Goal: Task Accomplishment & Management: Manage account settings

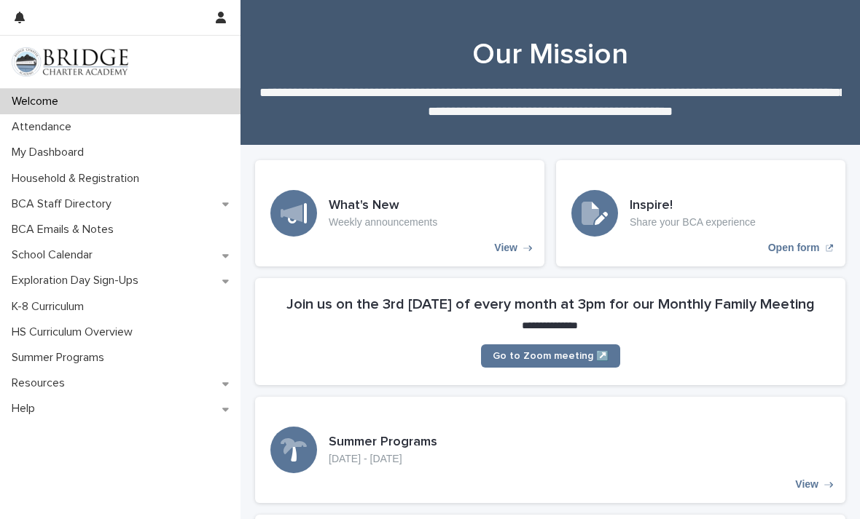
click at [173, 138] on div "Attendance" at bounding box center [120, 127] width 240 height 26
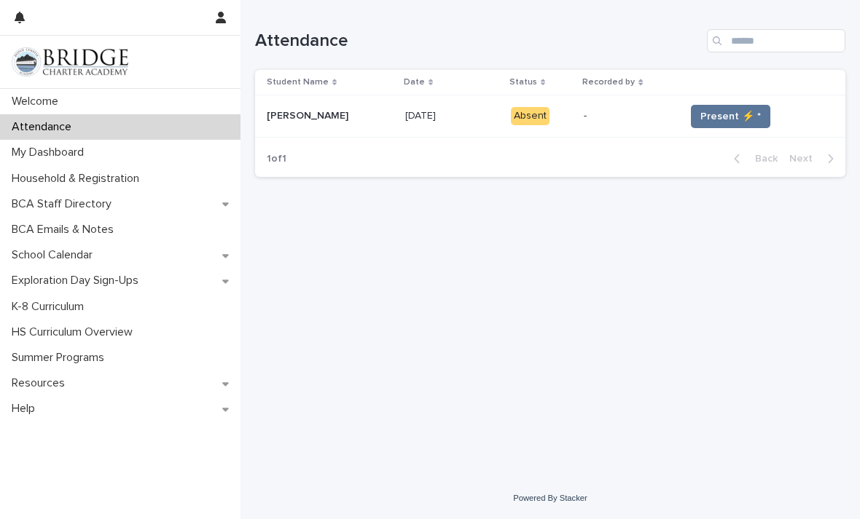
click at [715, 112] on span "Present ⚡ *" at bounding box center [730, 116] width 60 height 15
click at [721, 114] on span "Present ⚡ *" at bounding box center [730, 116] width 60 height 15
click at [716, 111] on span "Present ⚡ *" at bounding box center [730, 116] width 60 height 15
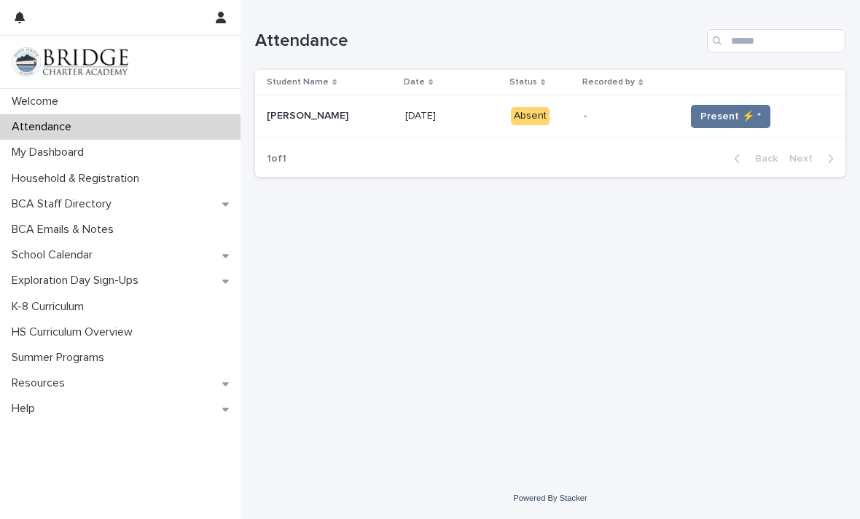
click at [715, 111] on span "Present ⚡ *" at bounding box center [730, 116] width 60 height 15
click at [711, 108] on button "Present ⚡ *" at bounding box center [730, 116] width 79 height 23
click at [710, 108] on button "Present ⚡ *" at bounding box center [730, 116] width 79 height 23
click at [712, 113] on span "Present ⚡ *" at bounding box center [730, 116] width 60 height 15
click at [712, 112] on span "Present ⚡ *" at bounding box center [730, 116] width 60 height 15
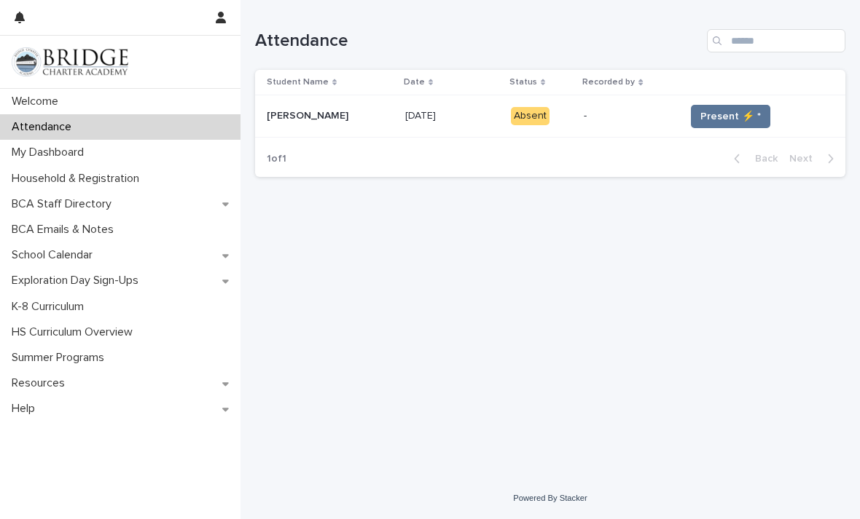
click at [715, 114] on span "Present ⚡ *" at bounding box center [730, 116] width 60 height 15
click at [718, 112] on span "Present ⚡ *" at bounding box center [730, 116] width 60 height 15
click at [717, 112] on span "Present ⚡ *" at bounding box center [730, 116] width 60 height 15
click at [713, 114] on span "Present ⚡ *" at bounding box center [730, 116] width 60 height 15
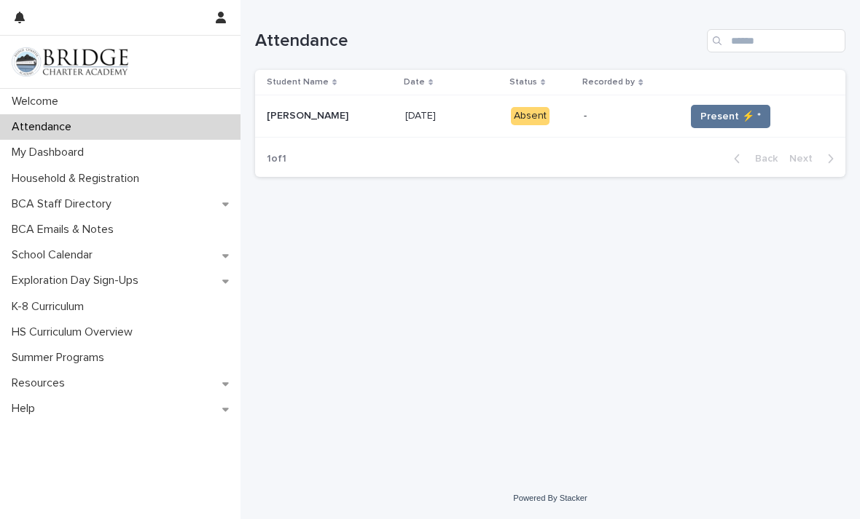
click at [713, 114] on span "Present ⚡ *" at bounding box center [730, 116] width 60 height 15
click at [717, 112] on span "Present ⚡ *" at bounding box center [730, 116] width 60 height 15
click at [717, 111] on span "Present ⚡ *" at bounding box center [730, 116] width 60 height 15
click at [721, 114] on span "Present ⚡ *" at bounding box center [730, 116] width 60 height 15
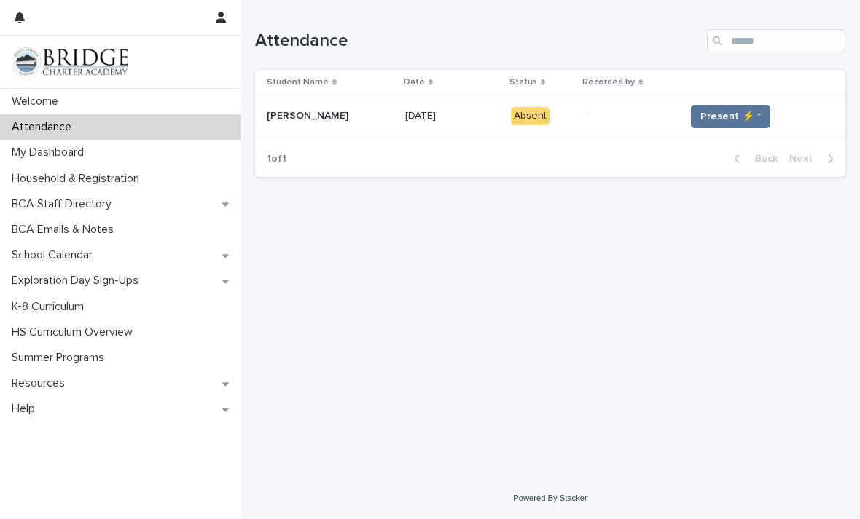
click at [719, 115] on span "Present ⚡ *" at bounding box center [730, 116] width 60 height 15
click at [719, 114] on span "Present ⚡ *" at bounding box center [730, 116] width 60 height 15
click at [719, 117] on span "Present ⚡ *" at bounding box center [730, 116] width 60 height 15
click at [718, 117] on span "Present ⚡ *" at bounding box center [730, 116] width 60 height 15
click at [715, 109] on span "Present ⚡ *" at bounding box center [730, 116] width 60 height 15
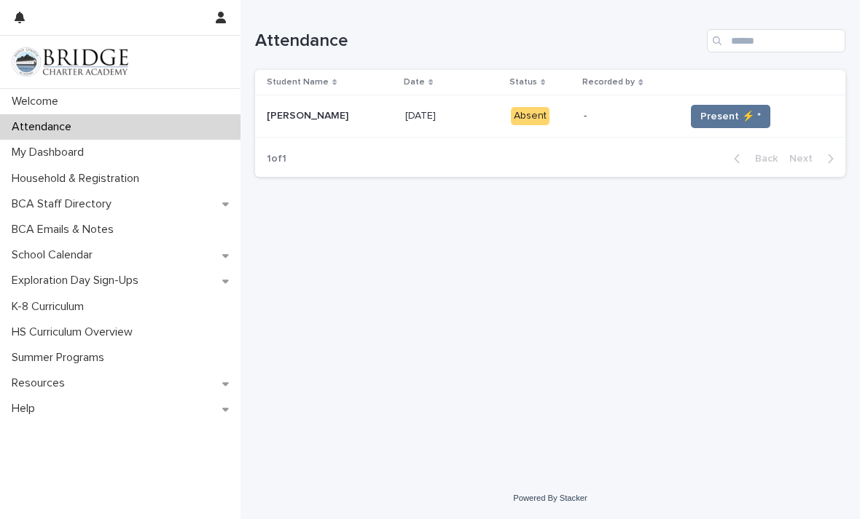
click at [715, 109] on span "Present ⚡ *" at bounding box center [730, 116] width 60 height 15
click at [720, 113] on span "Present ⚡ *" at bounding box center [730, 116] width 60 height 15
click at [719, 113] on span "Present ⚡ *" at bounding box center [730, 116] width 60 height 15
click at [719, 116] on span "Present ⚡ *" at bounding box center [730, 116] width 60 height 15
click at [719, 115] on span "Present ⚡ *" at bounding box center [730, 116] width 60 height 15
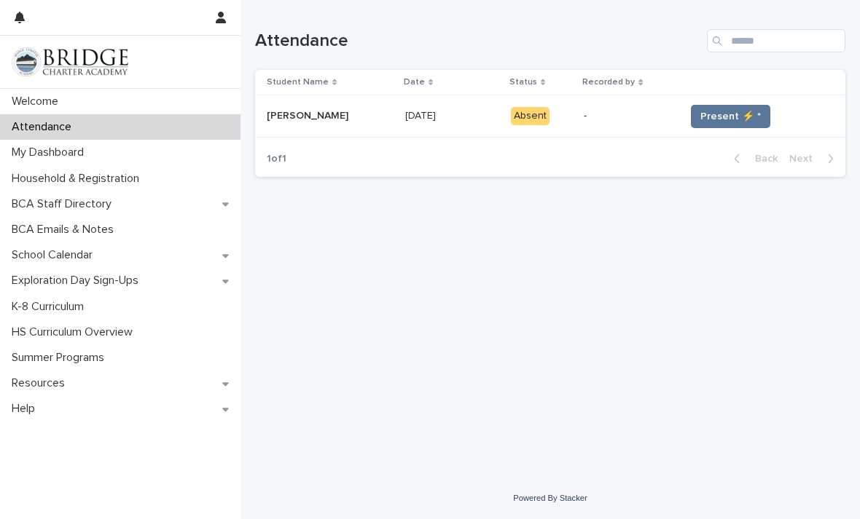
click at [715, 112] on span "Present ⚡ *" at bounding box center [730, 116] width 60 height 15
click at [714, 117] on span "Present ⚡ *" at bounding box center [730, 116] width 60 height 15
click at [718, 111] on span "Present ⚡ *" at bounding box center [730, 116] width 60 height 15
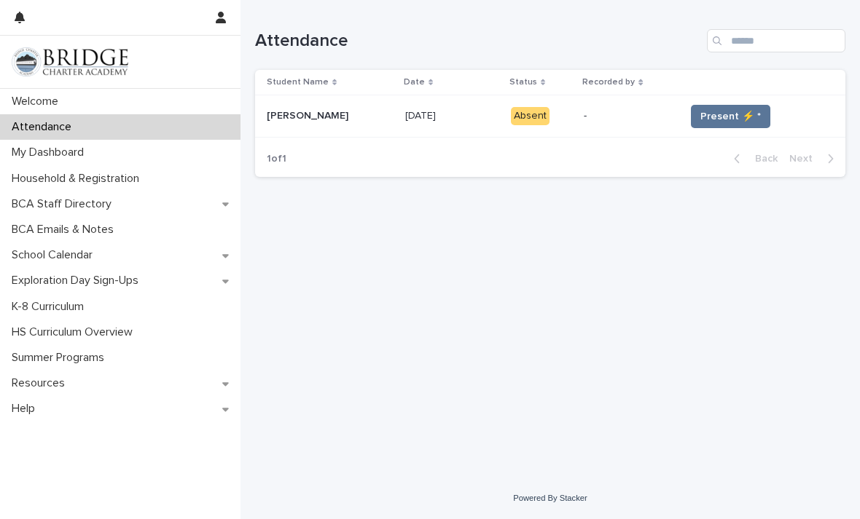
click at [718, 111] on span "Present ⚡ *" at bounding box center [730, 116] width 60 height 15
click at [725, 111] on span "Present ⚡ *" at bounding box center [730, 116] width 60 height 15
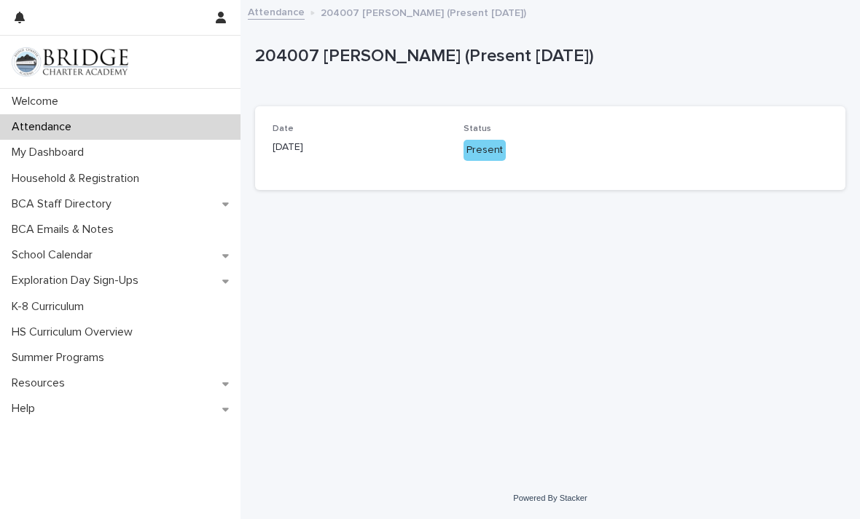
click at [718, 115] on div "Date [DATE] Status Present" at bounding box center [550, 148] width 590 height 84
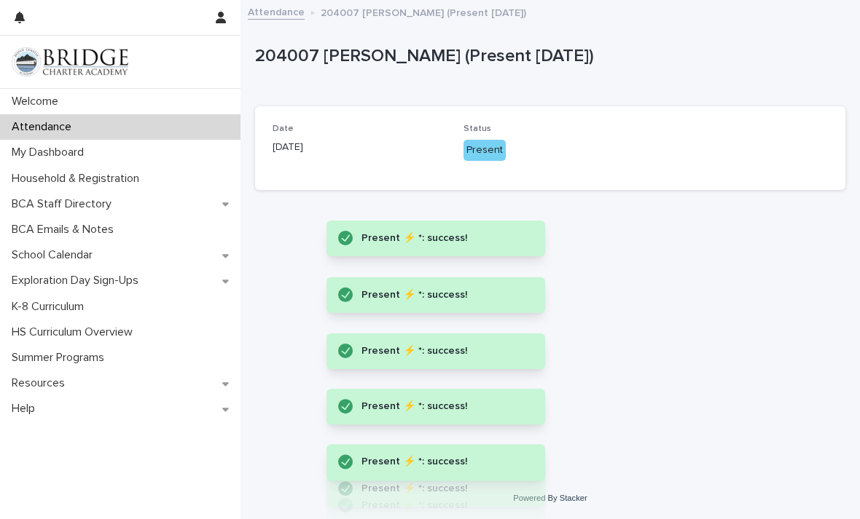
click at [517, 221] on div "Present ⚡ *: success!" at bounding box center [435, 239] width 219 height 36
click at [516, 230] on div "Present ⚡ *: success!" at bounding box center [441, 239] width 160 height 18
